Goal: Ask a question

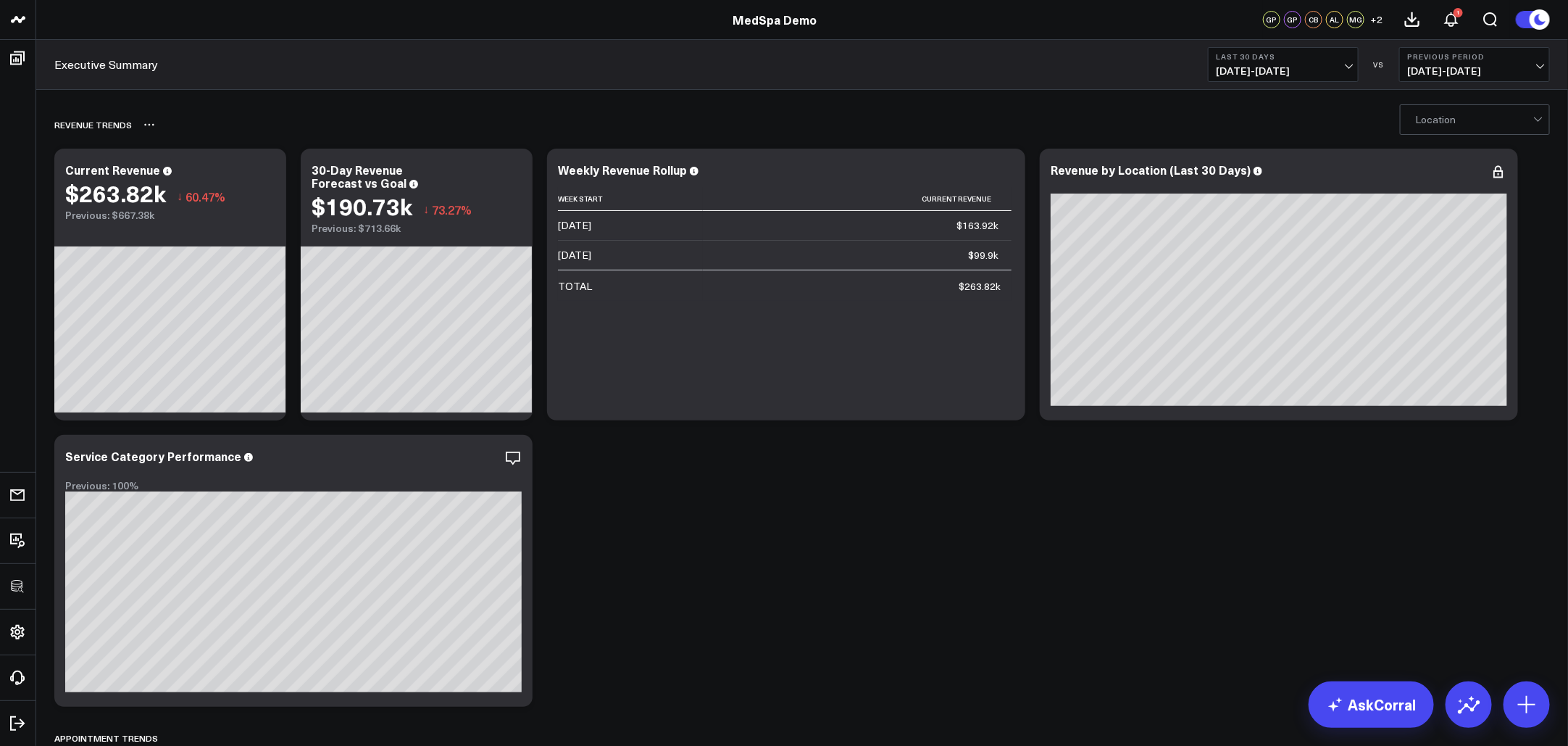
click at [1392, 119] on div "REVENUE TRENDS" at bounding box center [802, 124] width 1496 height 33
click at [271, 169] on icon at bounding box center [267, 171] width 17 height 17
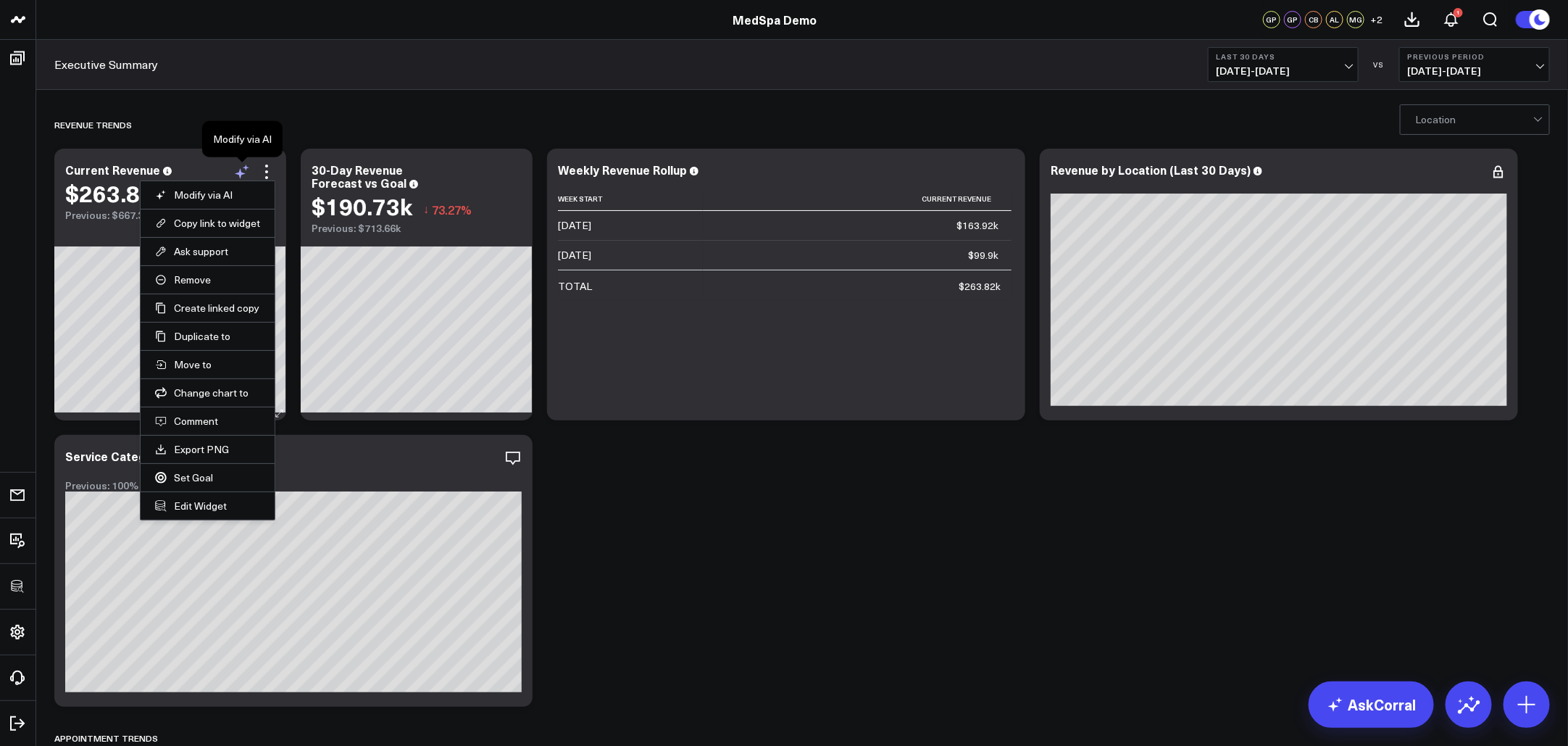
click at [240, 171] on icon at bounding box center [240, 173] width 10 height 10
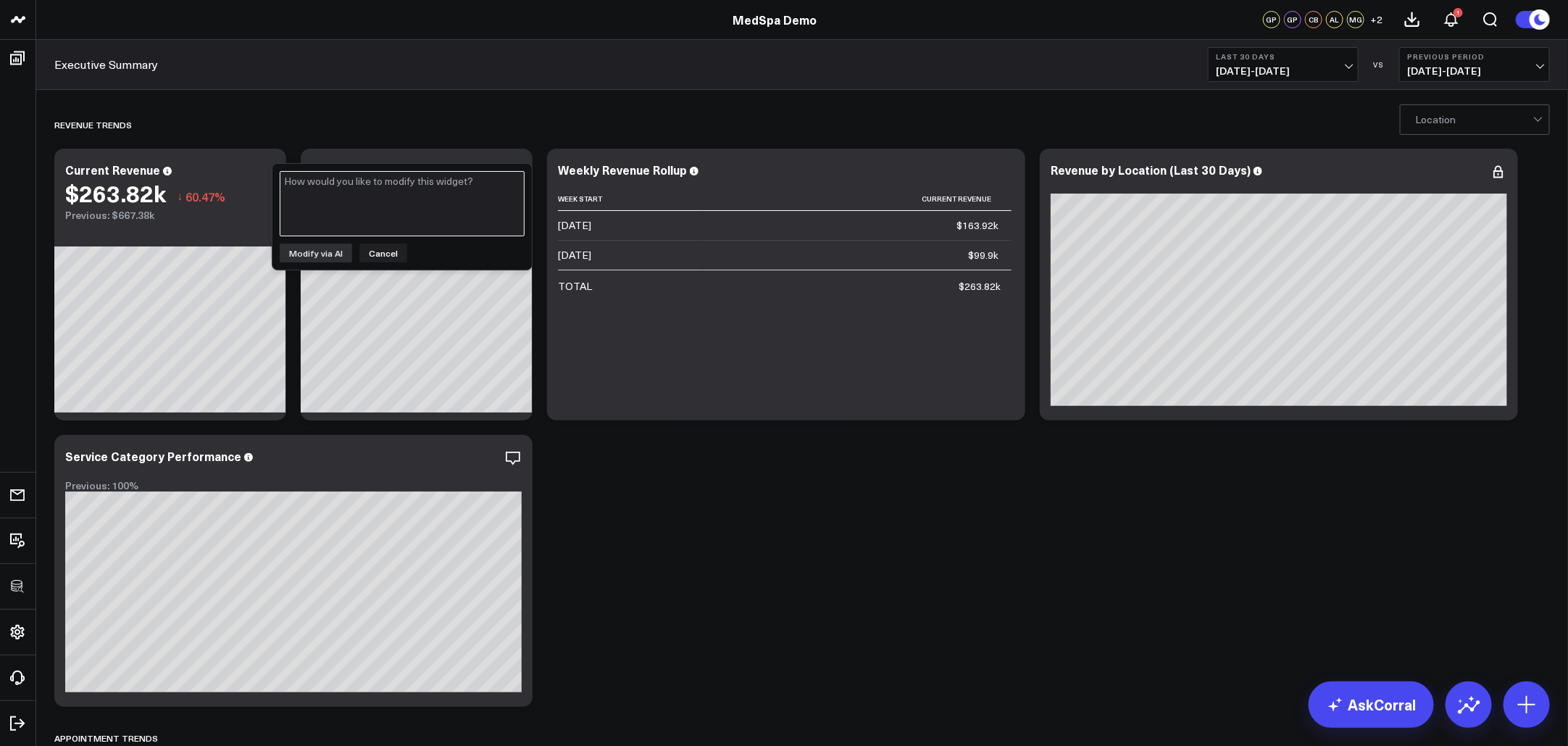
click at [356, 193] on textarea at bounding box center [401, 204] width 245 height 65
click at [382, 248] on button "Cancel" at bounding box center [383, 253] width 48 height 19
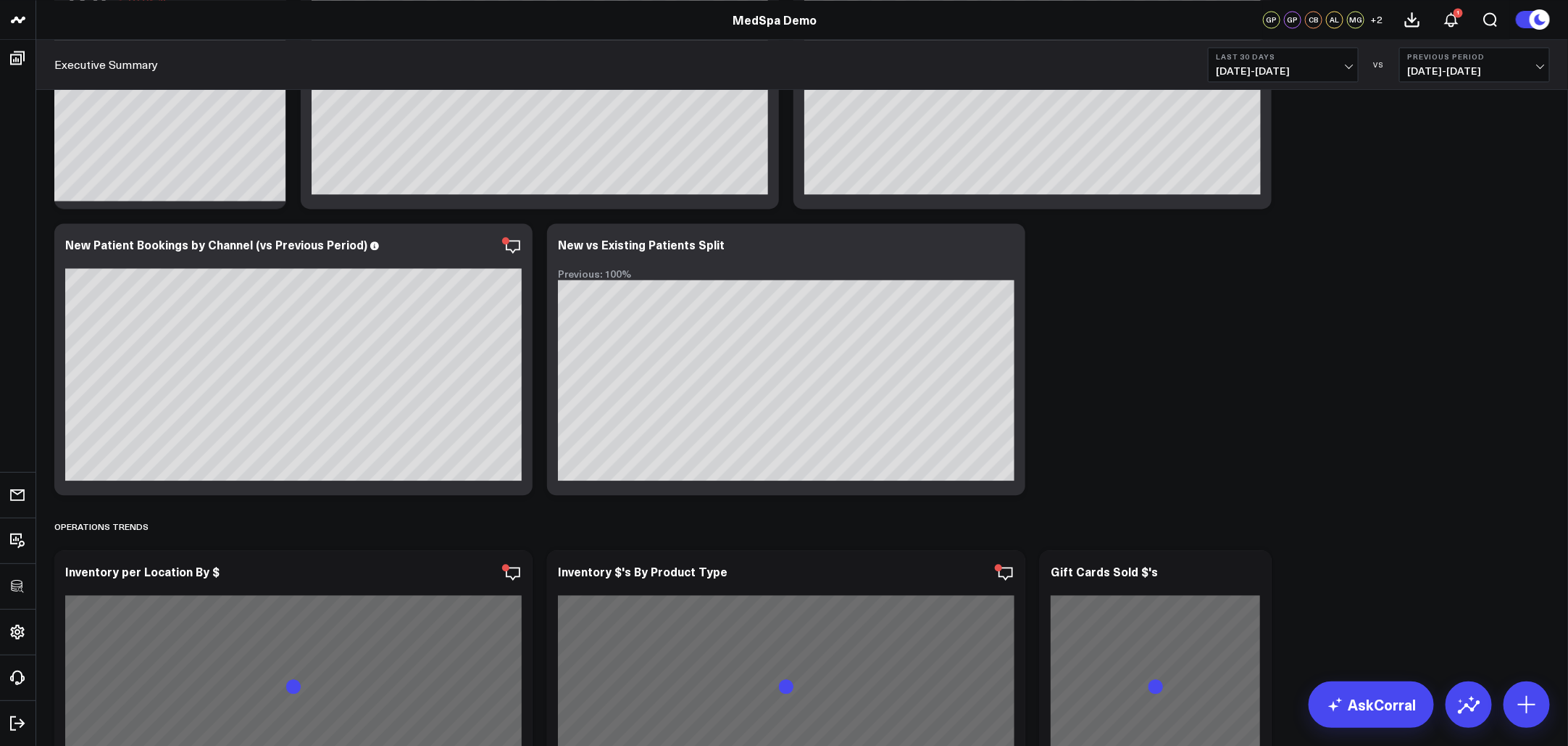
scroll to position [1732, 0]
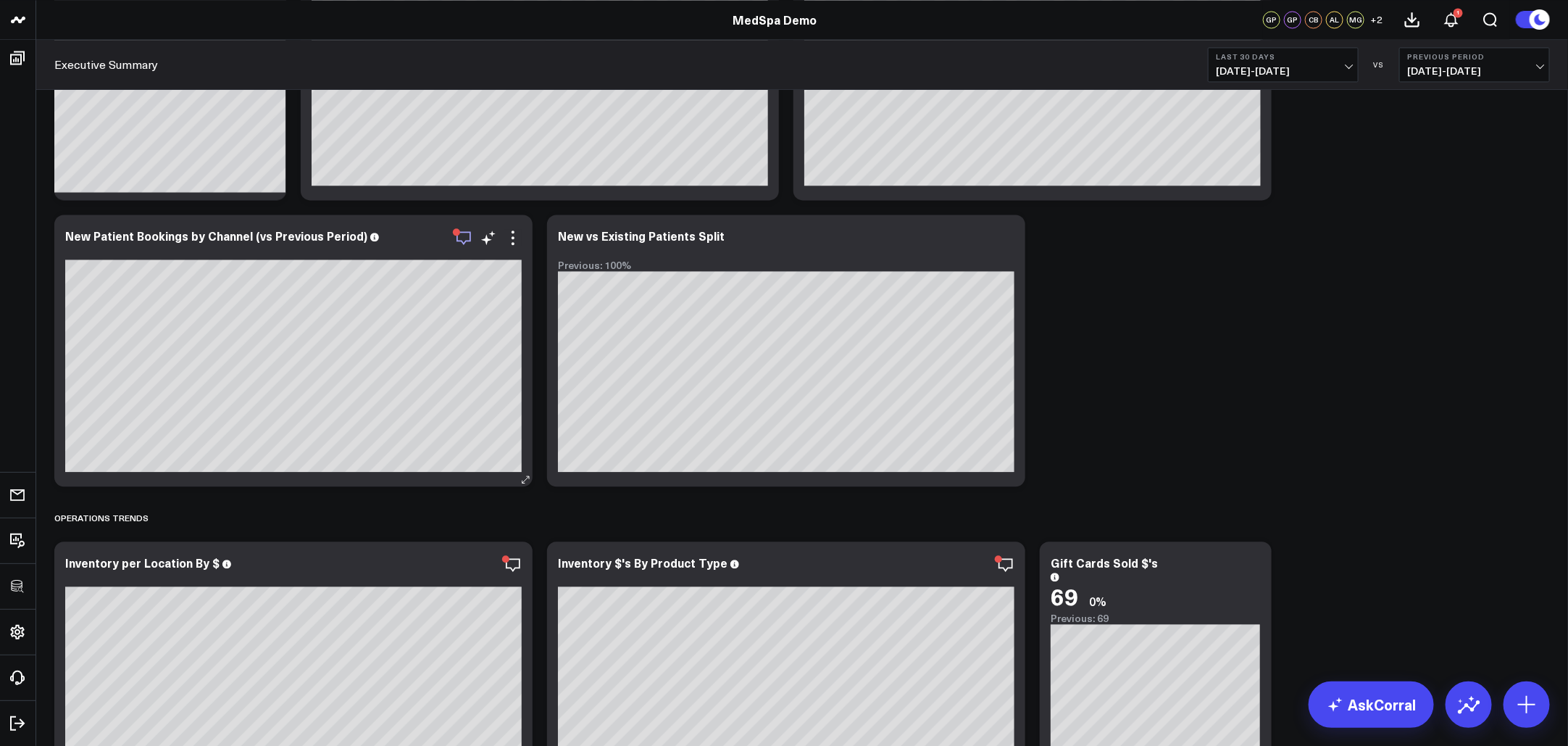
click at [465, 242] on icon "button" at bounding box center [463, 238] width 14 height 14
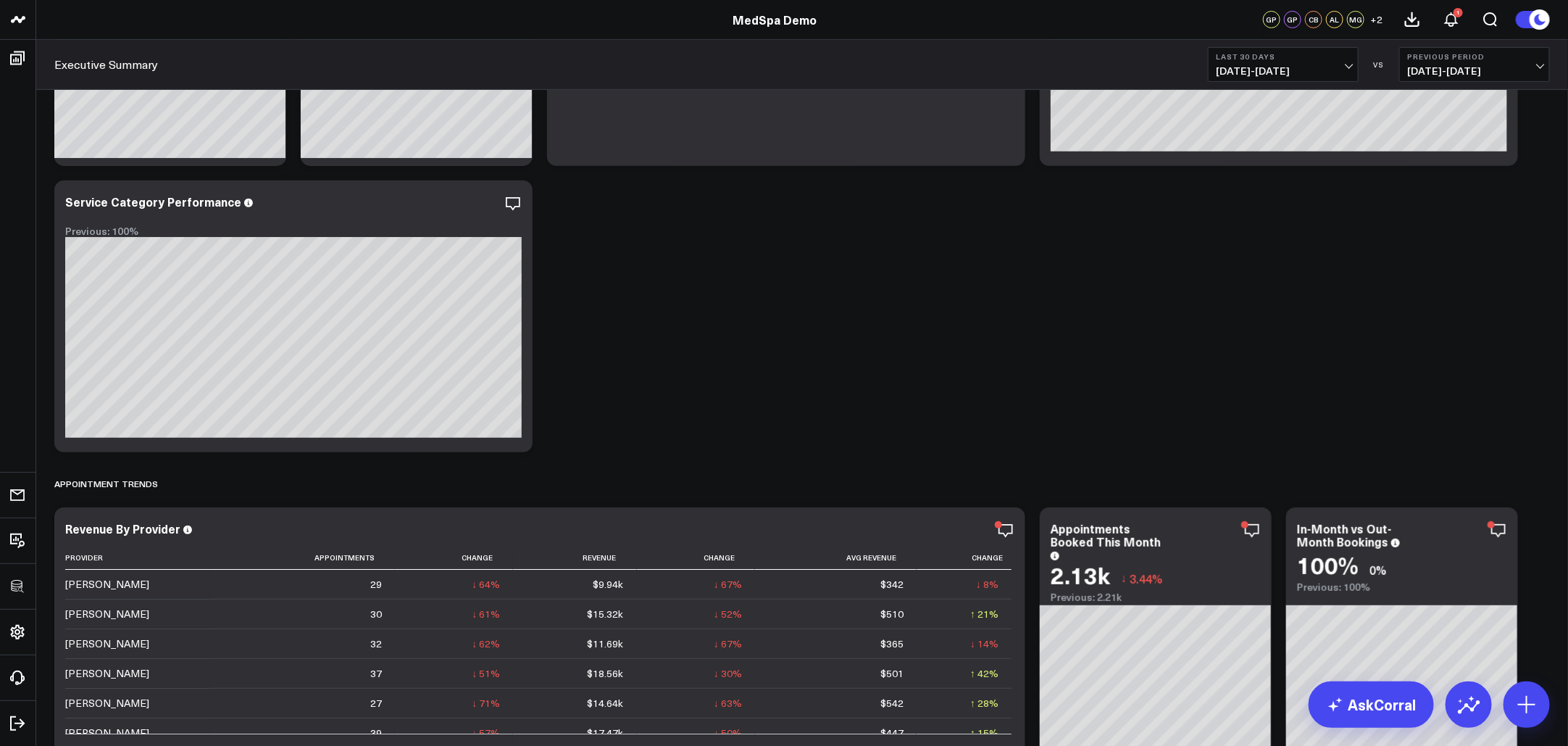
scroll to position [0, 0]
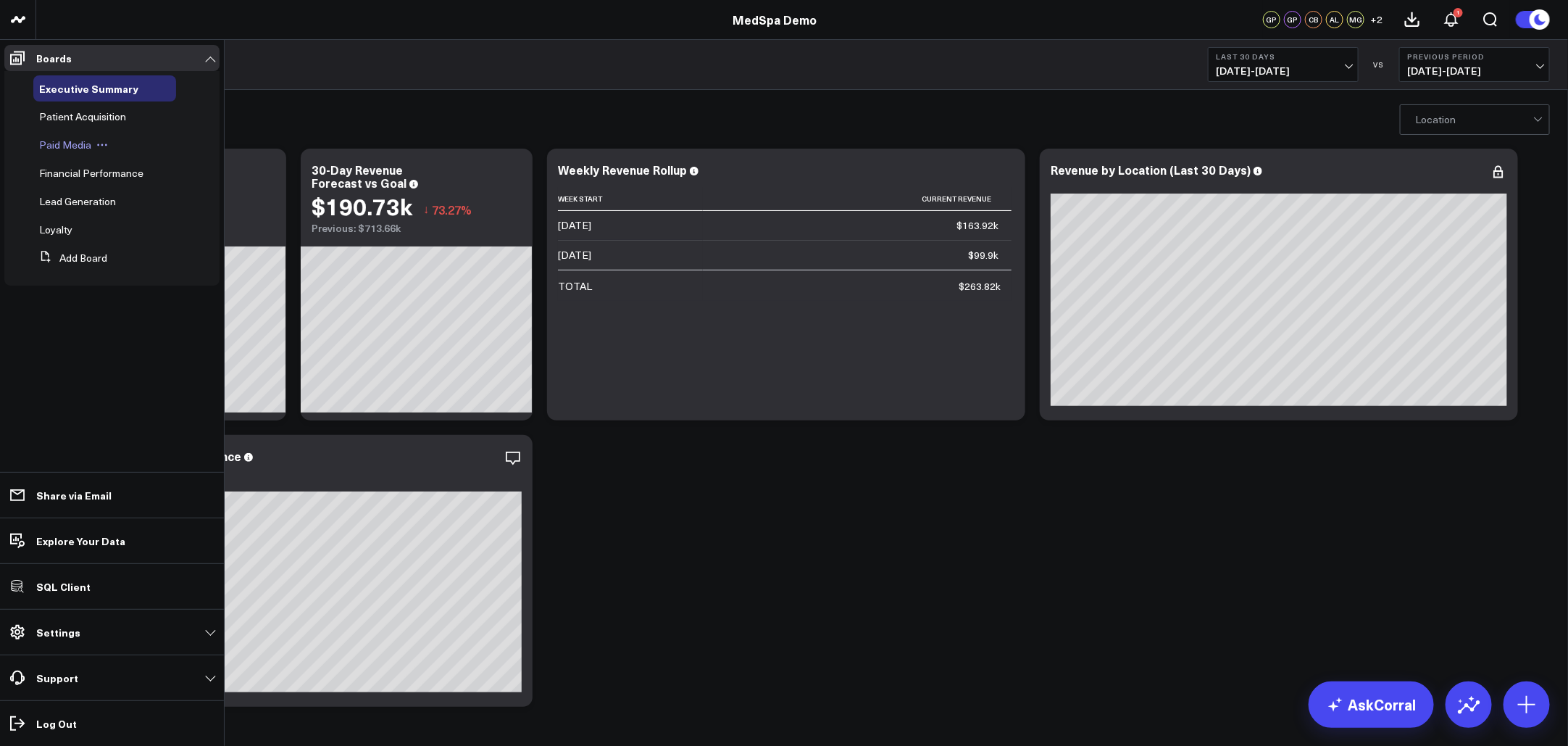
click at [87, 139] on span "Paid Media" at bounding box center [64, 144] width 52 height 14
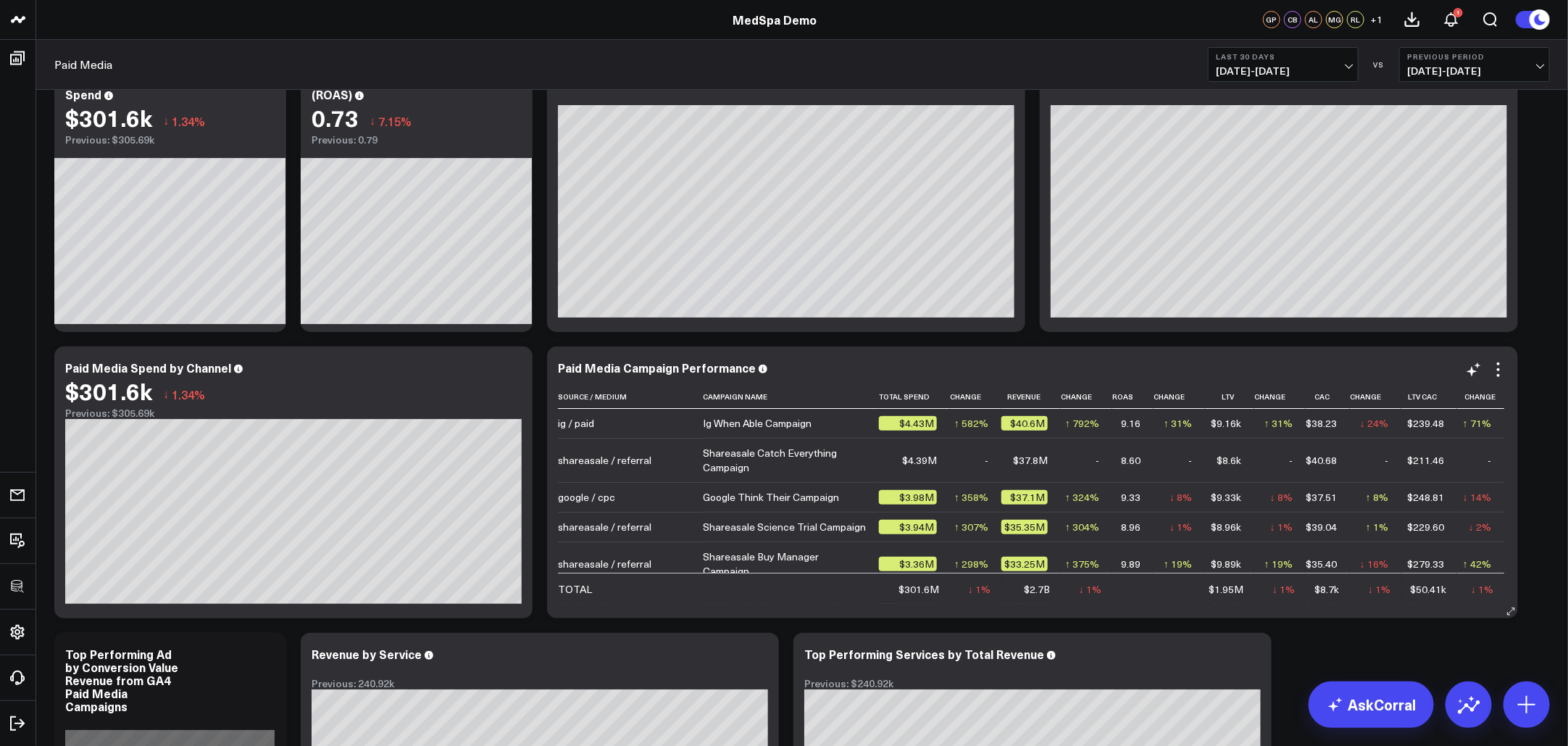
scroll to position [57, 0]
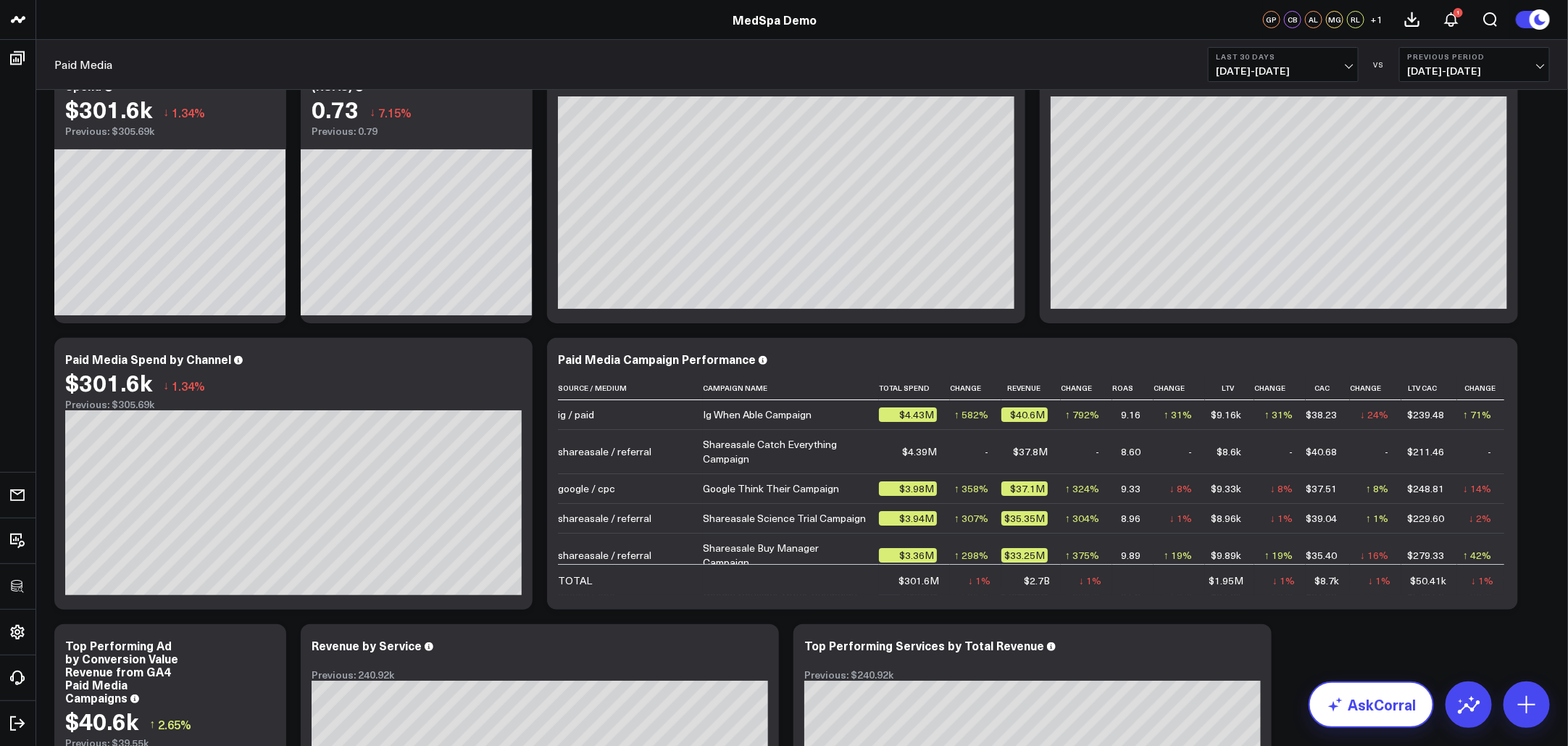
click at [1359, 698] on link "AskCorral" at bounding box center [1371, 704] width 125 height 46
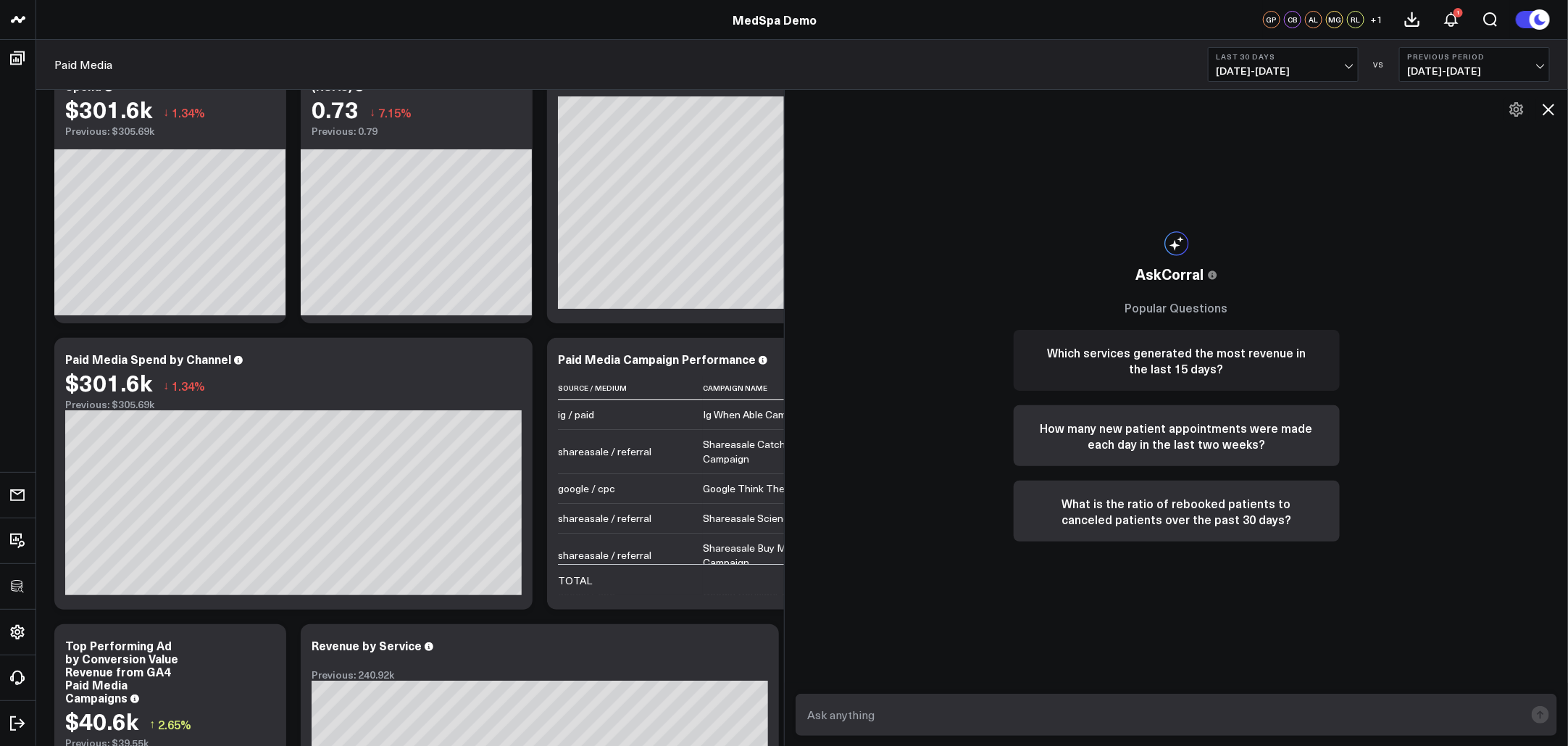
click at [1121, 341] on button "Which services generated the most revenue in the last 15 days?" at bounding box center [1177, 360] width 326 height 61
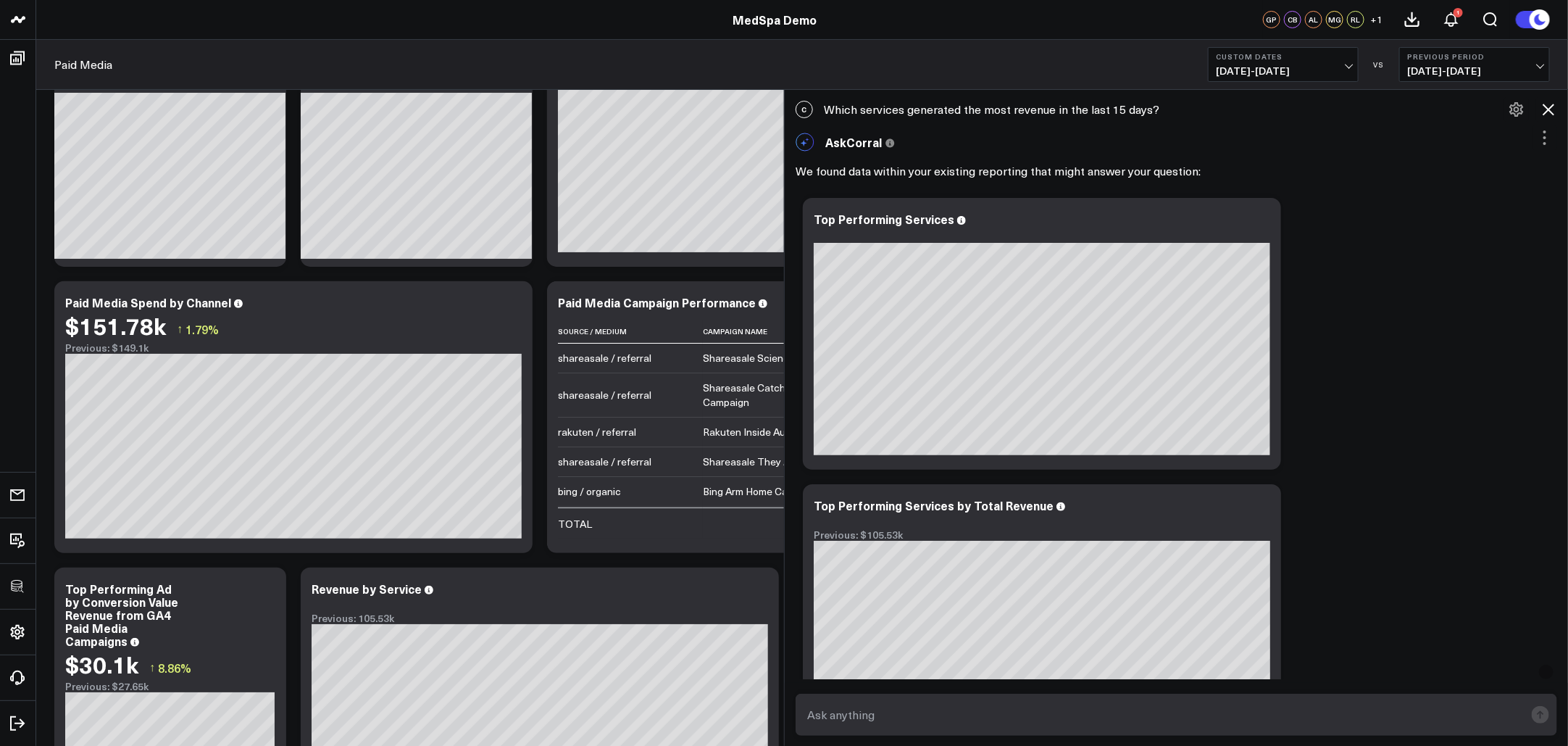
scroll to position [587, 0]
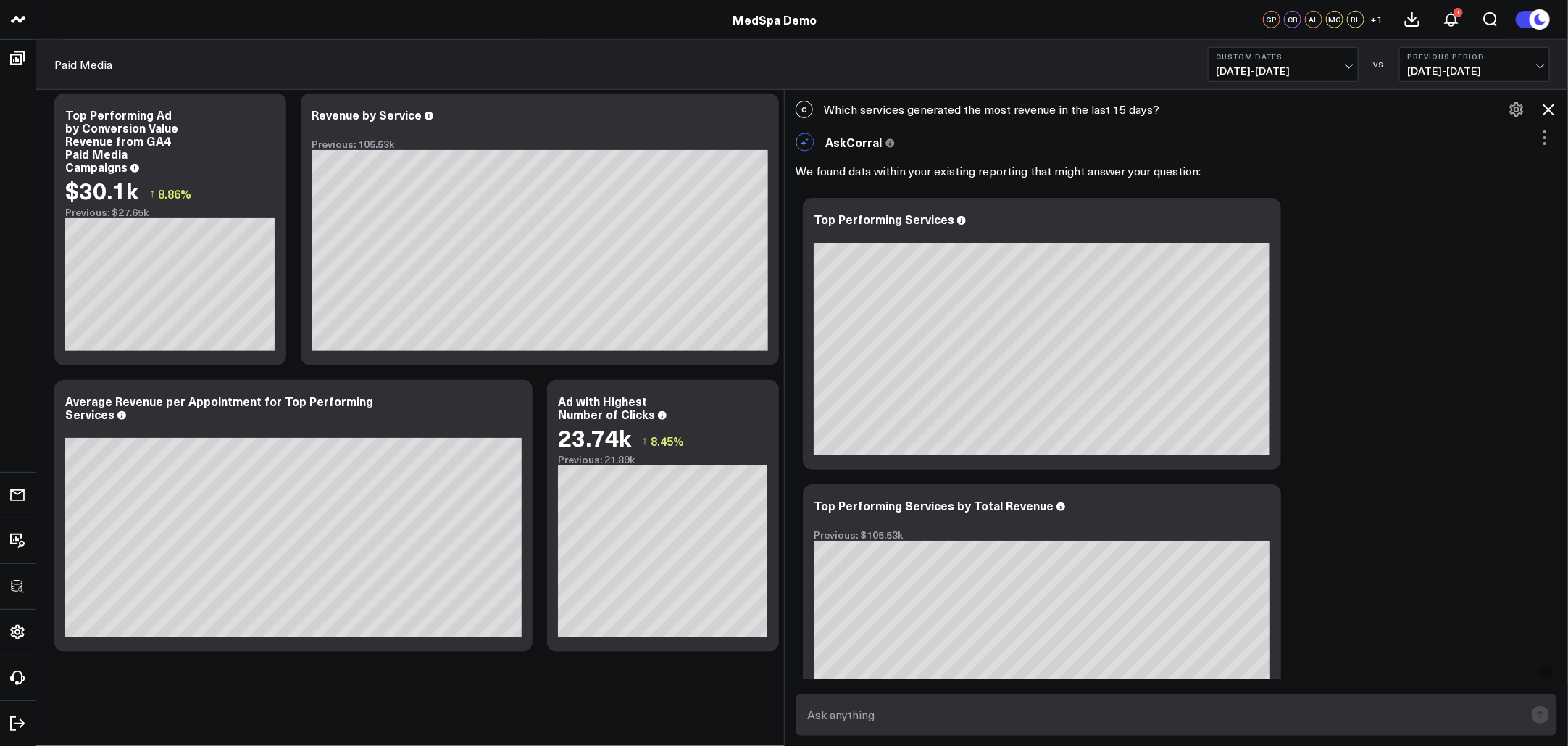
click at [1404, 108] on icon at bounding box center [1549, 109] width 11 height 11
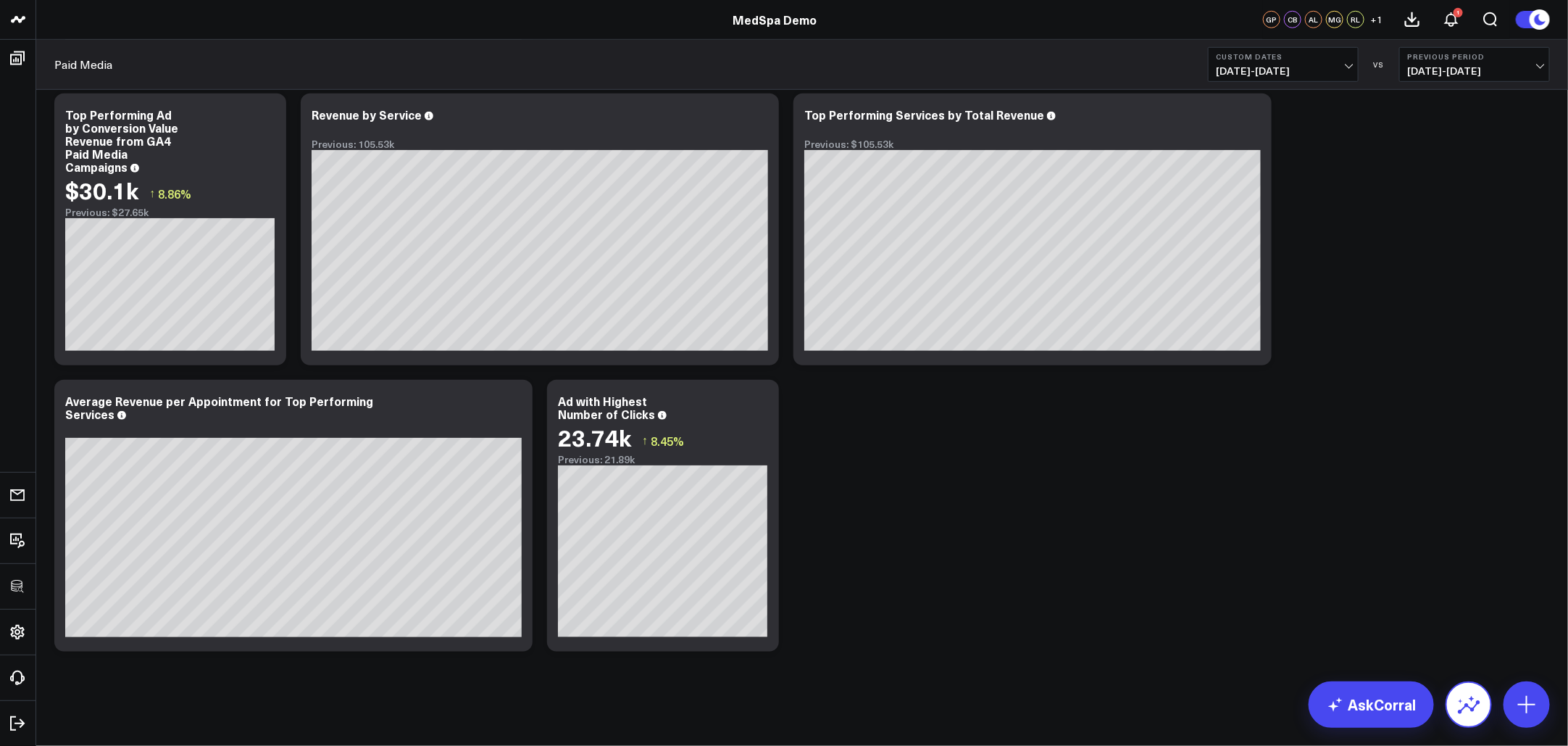
click at [1404, 701] on icon at bounding box center [1469, 704] width 23 height 23
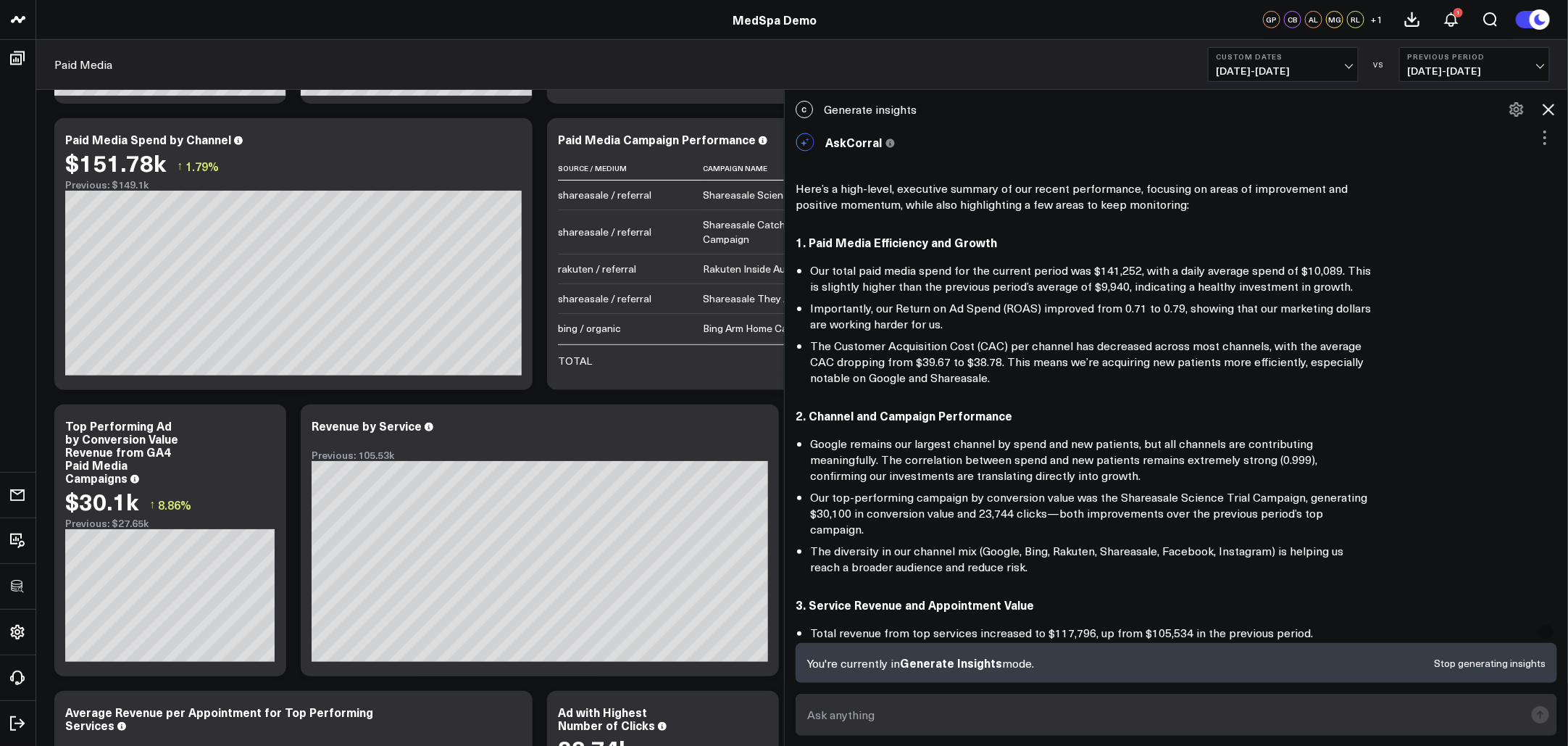
scroll to position [274, 0]
